Goal: Entertainment & Leisure: Consume media (video, audio)

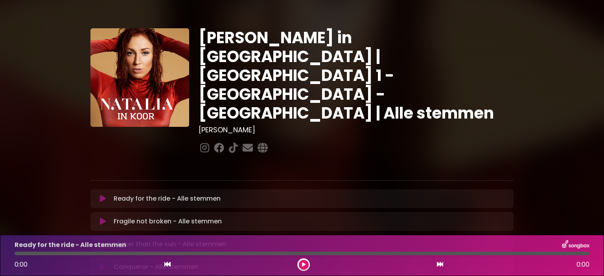
click at [304, 265] on icon at bounding box center [304, 264] width 4 height 5
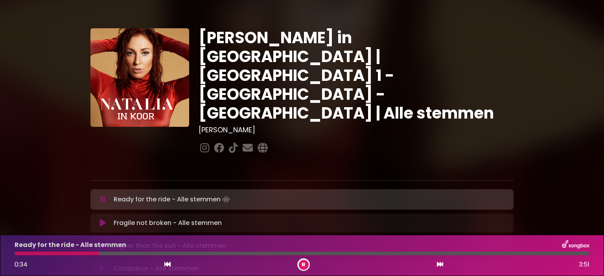
click at [299, 264] on button at bounding box center [304, 265] width 10 height 10
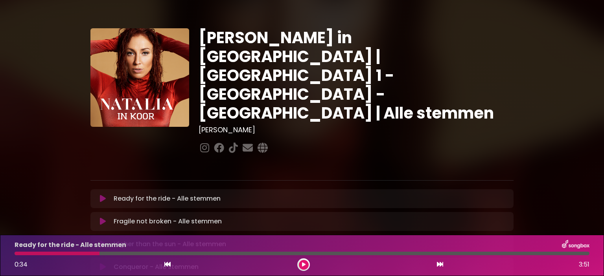
click at [16, 255] on div at bounding box center [57, 254] width 85 height 4
click at [18, 253] on div at bounding box center [57, 254] width 85 height 4
click at [165, 266] on icon at bounding box center [167, 264] width 6 height 6
click at [104, 195] on icon at bounding box center [103, 199] width 6 height 8
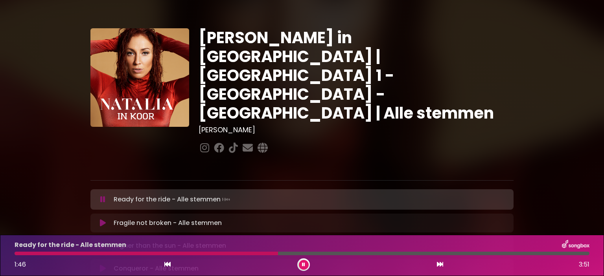
click at [301, 264] on button at bounding box center [304, 265] width 10 height 10
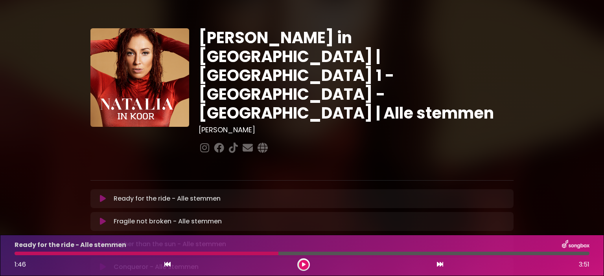
click at [479, 141] on div at bounding box center [355, 148] width 315 height 15
click at [303, 268] on button at bounding box center [304, 265] width 10 height 10
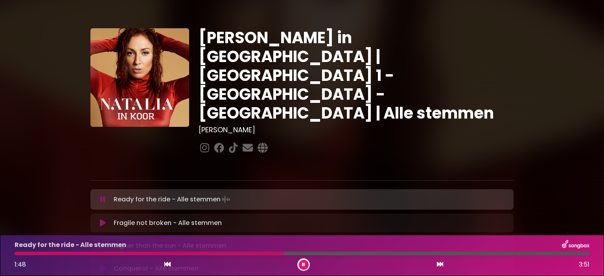
click at [303, 266] on icon at bounding box center [303, 265] width 5 height 4
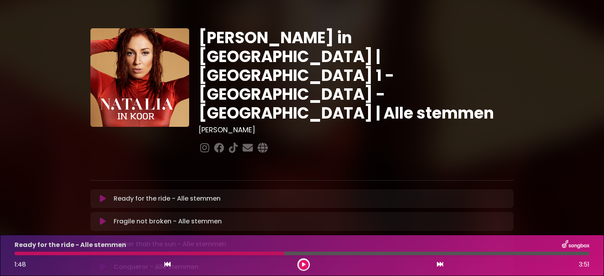
click at [19, 254] on div at bounding box center [150, 254] width 270 height 4
drag, startPoint x: 287, startPoint y: 252, endPoint x: 188, endPoint y: 253, distance: 99.0
click at [188, 253] on div at bounding box center [302, 254] width 574 height 4
click at [103, 195] on icon at bounding box center [103, 199] width 6 height 8
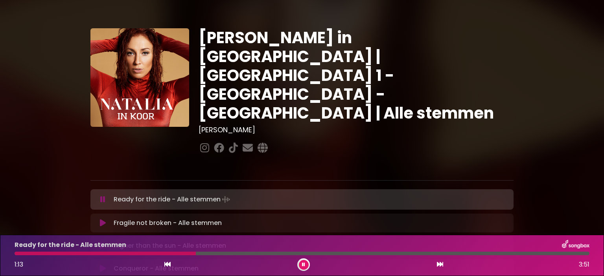
click at [101, 214] on div "Fragile not broken - Alle stemmen Loading Track... Name" at bounding box center [301, 223] width 423 height 19
click at [101, 219] on icon at bounding box center [103, 223] width 6 height 8
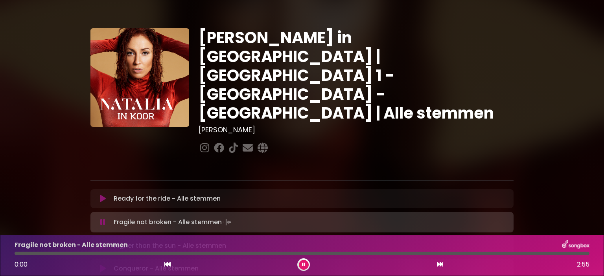
click at [102, 195] on icon at bounding box center [103, 199] width 6 height 8
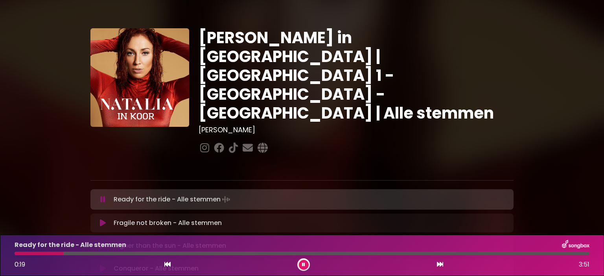
click at [31, 108] on div "[PERSON_NAME] in [GEOGRAPHIC_DATA] | [GEOGRAPHIC_DATA] 1 - [GEOGRAPHIC_DATA] - …" at bounding box center [302, 241] width 604 height 464
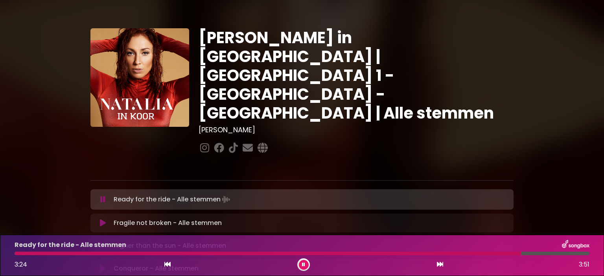
click at [31, 108] on div "[PERSON_NAME] in [GEOGRAPHIC_DATA] | [GEOGRAPHIC_DATA] 1 - [GEOGRAPHIC_DATA] - …" at bounding box center [302, 241] width 604 height 464
click at [103, 218] on icon at bounding box center [102, 223] width 9 height 10
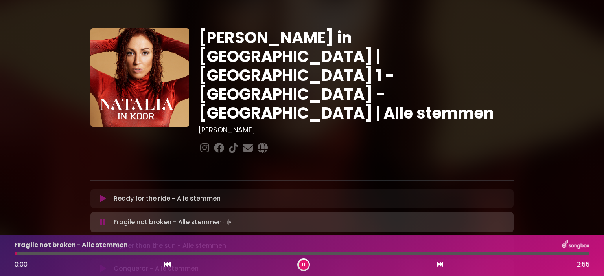
click at [106, 195] on button at bounding box center [102, 199] width 15 height 8
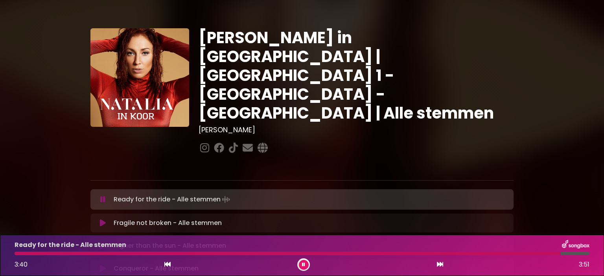
click at [18, 253] on div at bounding box center [288, 254] width 546 height 4
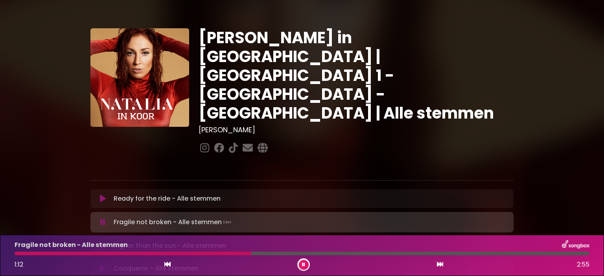
click at [17, 252] on div at bounding box center [133, 254] width 237 height 4
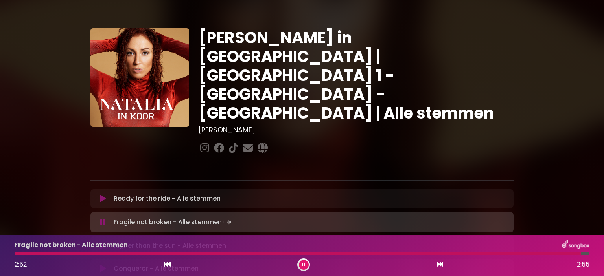
click at [17, 256] on div "Fragile not broken - Alle stemmen 2:52 2:55" at bounding box center [302, 255] width 584 height 31
click at [16, 252] on div at bounding box center [300, 254] width 571 height 4
click at [18, 255] on div at bounding box center [300, 254] width 570 height 4
click at [18, 255] on div at bounding box center [291, 254] width 552 height 4
click at [17, 253] on div at bounding box center [236, 254] width 443 height 4
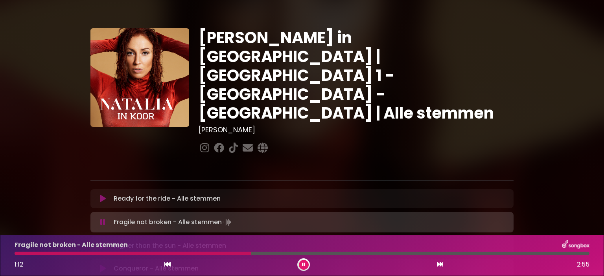
click at [17, 253] on div at bounding box center [133, 254] width 237 height 4
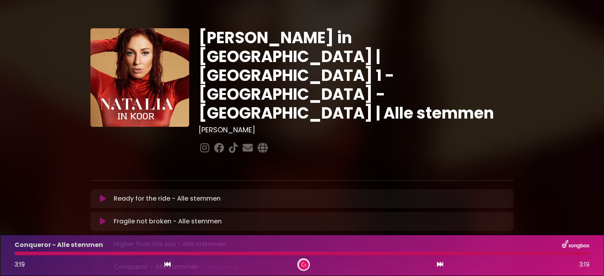
click at [17, 253] on div at bounding box center [302, 254] width 574 height 4
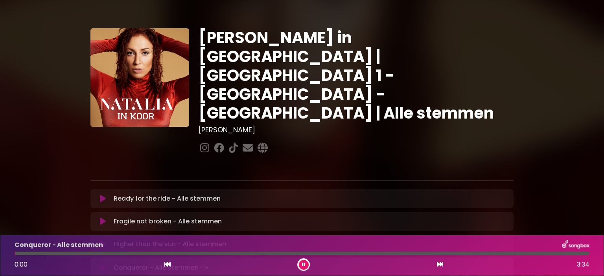
click at [112, 240] on div "Higher than the sun - Alle stemmen Loading Track..." at bounding box center [309, 244] width 398 height 9
click at [100, 240] on icon at bounding box center [103, 244] width 6 height 8
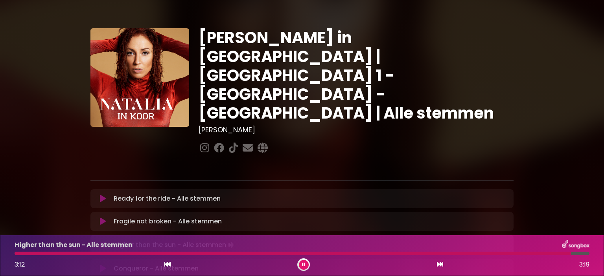
click at [19, 254] on div at bounding box center [293, 254] width 556 height 4
click at [305, 265] on button at bounding box center [304, 265] width 10 height 10
click at [568, 155] on div "[PERSON_NAME] in [GEOGRAPHIC_DATA] | [GEOGRAPHIC_DATA] 1 - [GEOGRAPHIC_DATA] - …" at bounding box center [302, 240] width 604 height 463
click at [305, 264] on button at bounding box center [304, 265] width 10 height 10
click at [514, 94] on div "[PERSON_NAME] in [GEOGRAPHIC_DATA] | [GEOGRAPHIC_DATA] 1 - [GEOGRAPHIC_DATA] - …" at bounding box center [356, 92] width 324 height 128
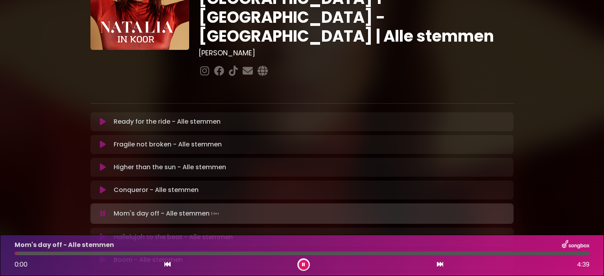
scroll to position [94, 0]
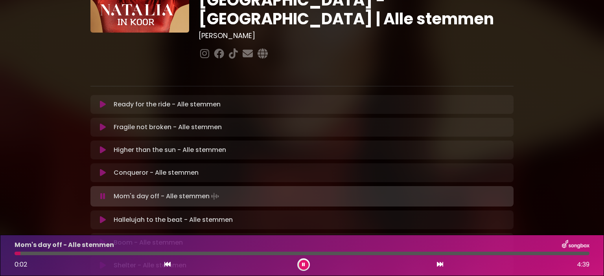
click at [101, 168] on icon at bounding box center [102, 173] width 9 height 10
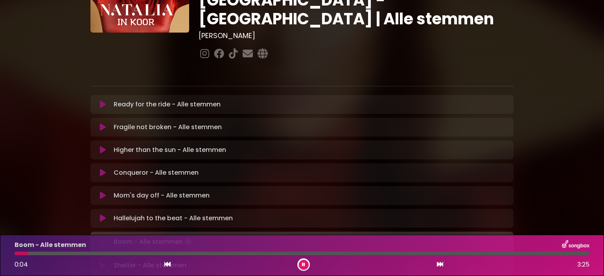
click at [105, 215] on icon at bounding box center [103, 219] width 6 height 8
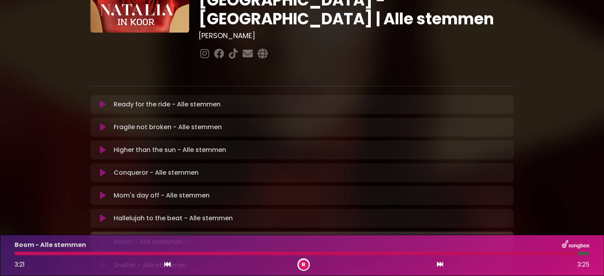
click at [105, 215] on icon at bounding box center [103, 219] width 6 height 8
